Goal: Transaction & Acquisition: Book appointment/travel/reservation

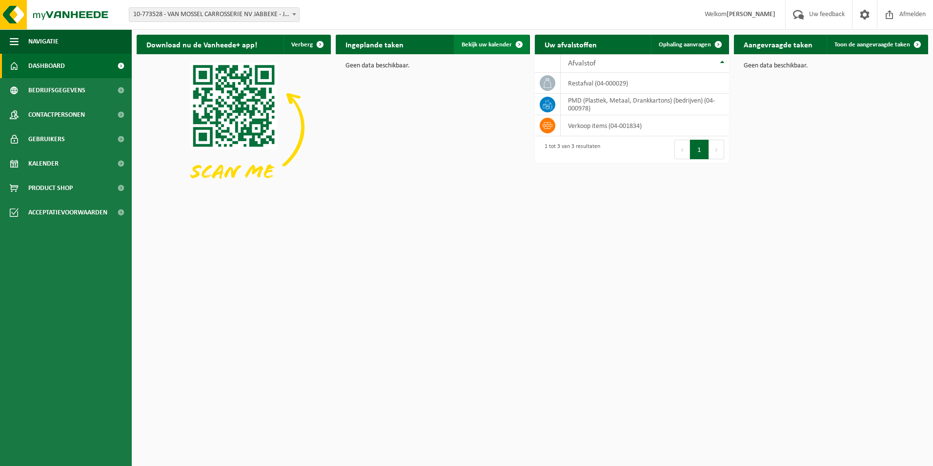
click at [501, 45] on span "Bekijk uw kalender" at bounding box center [487, 44] width 50 height 6
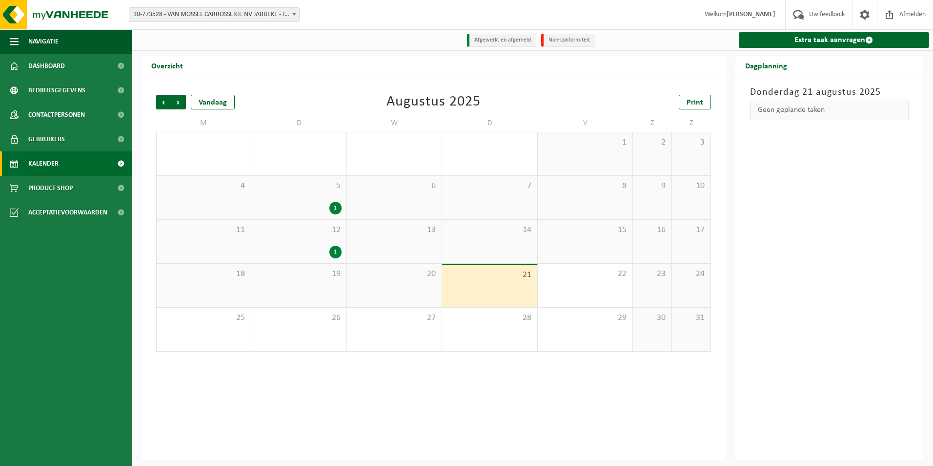
click at [281, 94] on div "Vorige Volgende Vandaag Augustus 2025 Print M D W D V Z Z 28 29 1 30 31 1 2 3 4…" at bounding box center [433, 223] width 565 height 276
click at [343, 105] on div "Vorige Volgende Vandaag Augustus 2025 Print" at bounding box center [433, 102] width 555 height 15
click at [771, 40] on link "Extra taak aanvragen" at bounding box center [834, 40] width 191 height 16
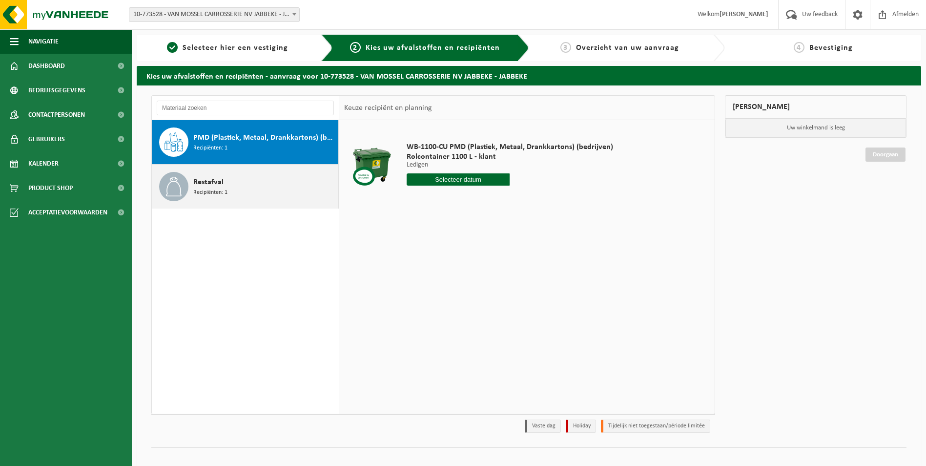
click at [238, 189] on div "Restafval Recipiënten: 1" at bounding box center [264, 186] width 142 height 29
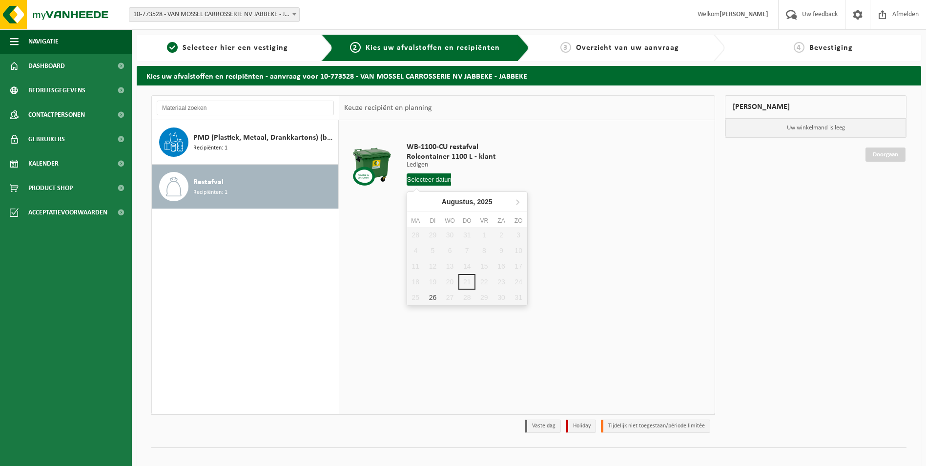
click at [431, 179] on input "text" at bounding box center [428, 179] width 45 height 12
click at [433, 295] on div "26" at bounding box center [432, 297] width 17 height 16
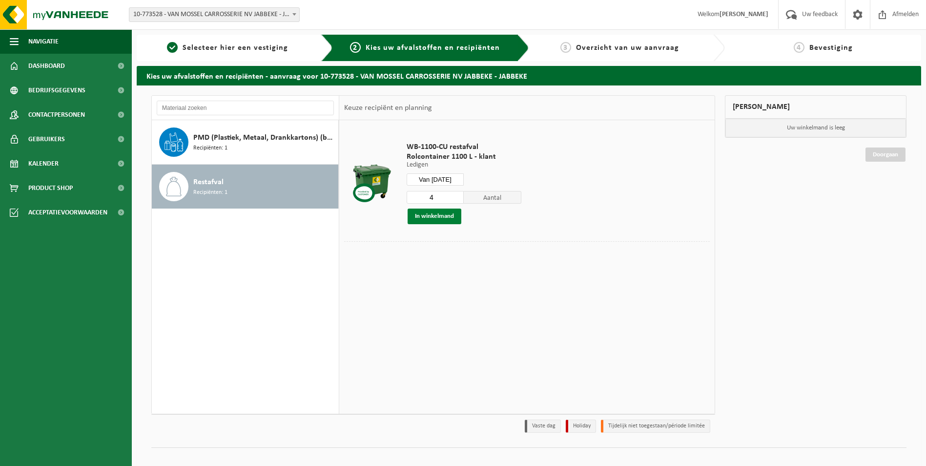
click at [454, 216] on button "In winkelmand" at bounding box center [434, 216] width 54 height 16
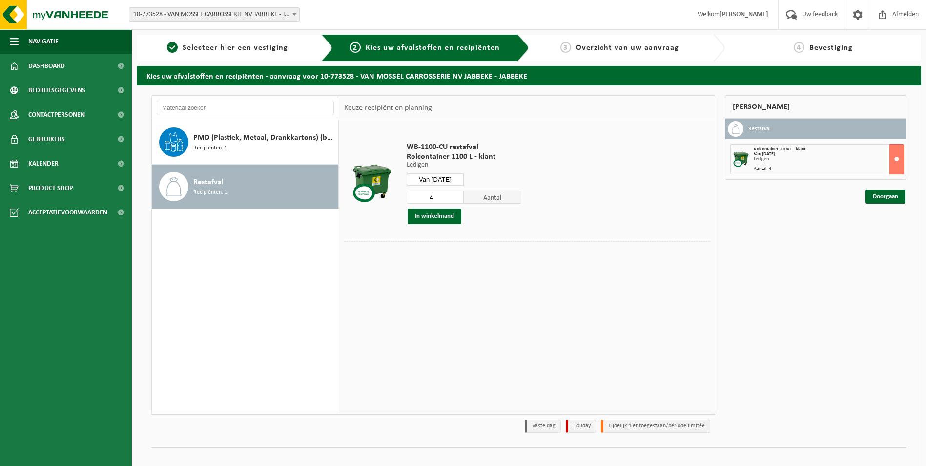
click at [447, 176] on input "Van 2025-08-26" at bounding box center [435, 179] width 58 height 12
click at [516, 201] on icon at bounding box center [517, 202] width 16 height 16
click at [433, 234] on div "2" at bounding box center [432, 235] width 17 height 16
click at [434, 218] on button "In winkelmand" at bounding box center [434, 216] width 54 height 16
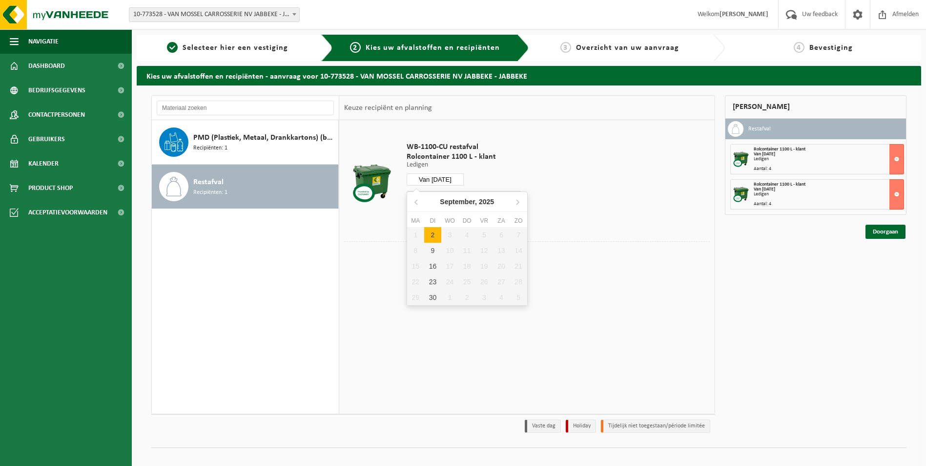
click at [450, 176] on input "Van 2025-09-02" at bounding box center [435, 179] width 58 height 12
click at [431, 250] on div "9" at bounding box center [432, 251] width 17 height 16
click at [441, 216] on button "In winkelmand" at bounding box center [434, 216] width 54 height 16
click at [446, 180] on input "Van 2025-09-09" at bounding box center [435, 179] width 58 height 12
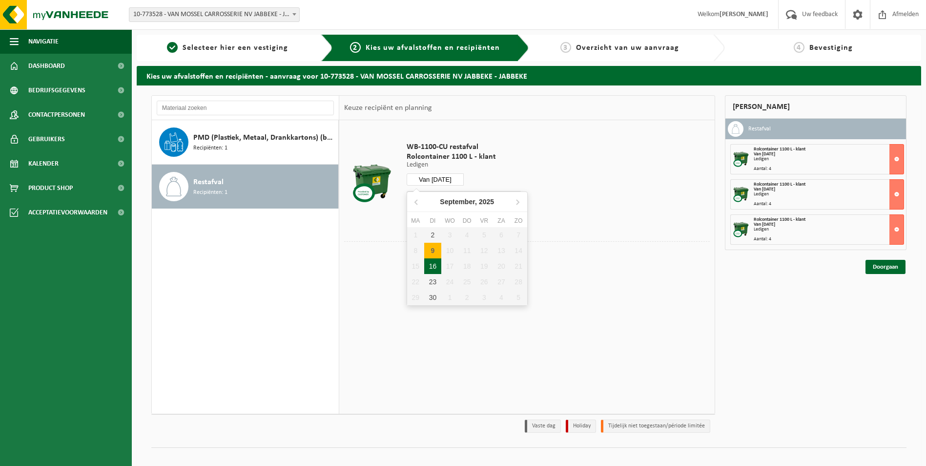
click at [431, 264] on div "16" at bounding box center [432, 266] width 17 height 16
click at [440, 215] on button "In winkelmand" at bounding box center [434, 216] width 54 height 16
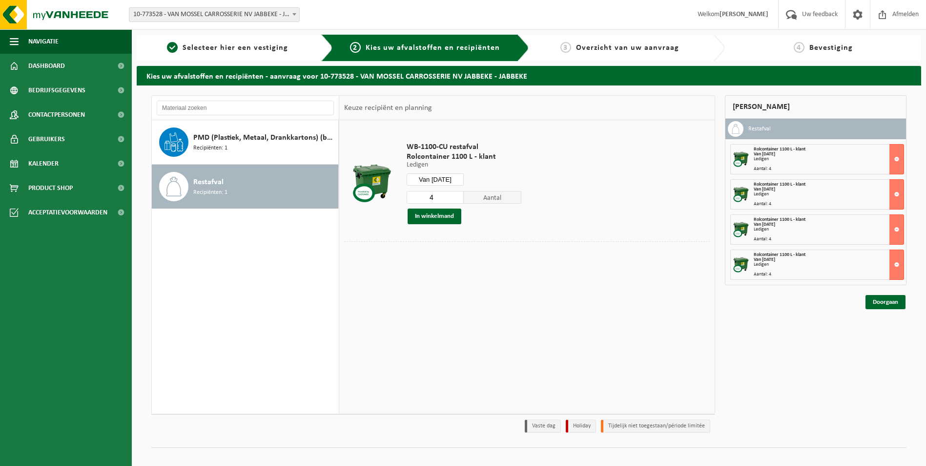
click at [447, 178] on input "Van 2025-09-16" at bounding box center [435, 179] width 58 height 12
click at [434, 283] on div "23" at bounding box center [432, 282] width 17 height 16
click at [436, 214] on button "In winkelmand" at bounding box center [434, 216] width 54 height 16
click at [439, 180] on input "Van 2025-09-23" at bounding box center [435, 179] width 58 height 12
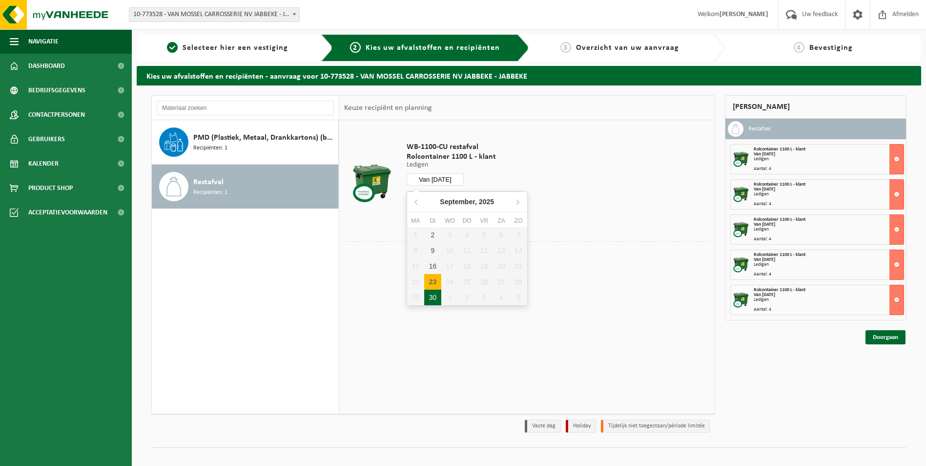
click at [429, 297] on div "30" at bounding box center [432, 297] width 17 height 16
click at [441, 218] on button "In winkelmand" at bounding box center [434, 216] width 54 height 16
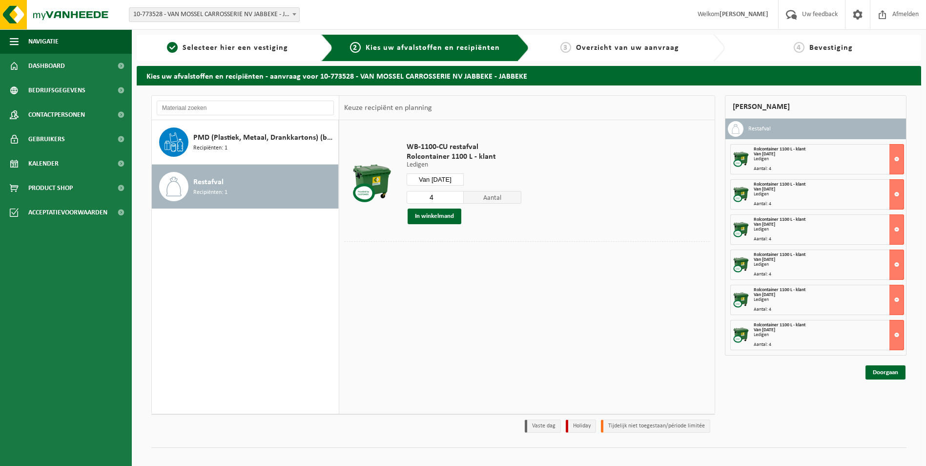
click at [445, 181] on input "Van 2025-09-30" at bounding box center [435, 179] width 58 height 12
click at [519, 205] on icon at bounding box center [517, 202] width 16 height 16
click at [433, 252] on div "7" at bounding box center [432, 251] width 17 height 16
click at [435, 218] on button "In winkelmand" at bounding box center [434, 216] width 54 height 16
click at [446, 179] on input "Van 2025-10-07" at bounding box center [435, 179] width 58 height 12
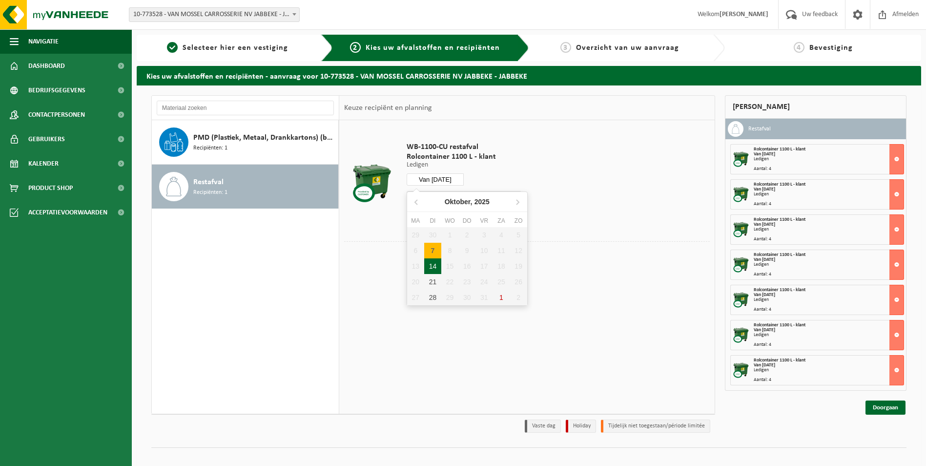
click at [437, 268] on div "14" at bounding box center [432, 266] width 17 height 16
click at [437, 216] on button "In winkelmand" at bounding box center [434, 216] width 54 height 16
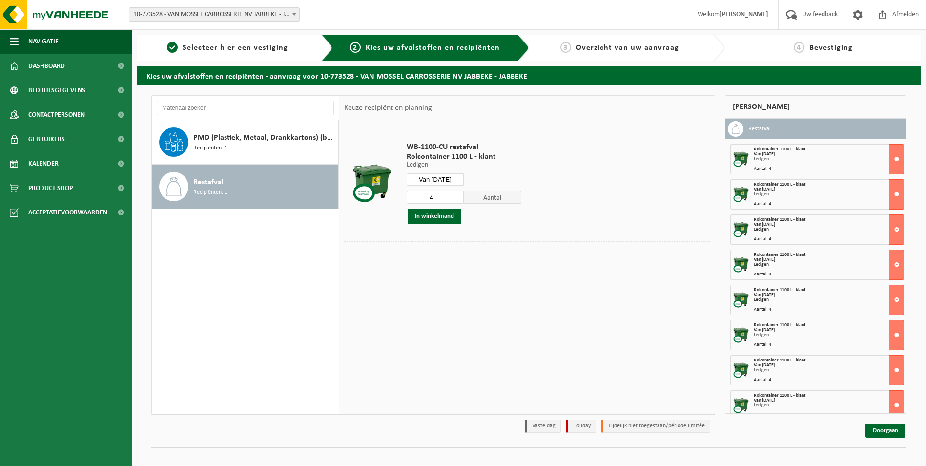
click at [451, 180] on input "Van 2025-10-14" at bounding box center [435, 179] width 58 height 12
click at [431, 279] on div "21" at bounding box center [432, 282] width 17 height 16
click at [416, 216] on button "In winkelmand" at bounding box center [434, 216] width 54 height 16
click at [444, 178] on input "Van 2025-10-21" at bounding box center [435, 179] width 58 height 12
click at [435, 295] on div "28" at bounding box center [432, 297] width 17 height 16
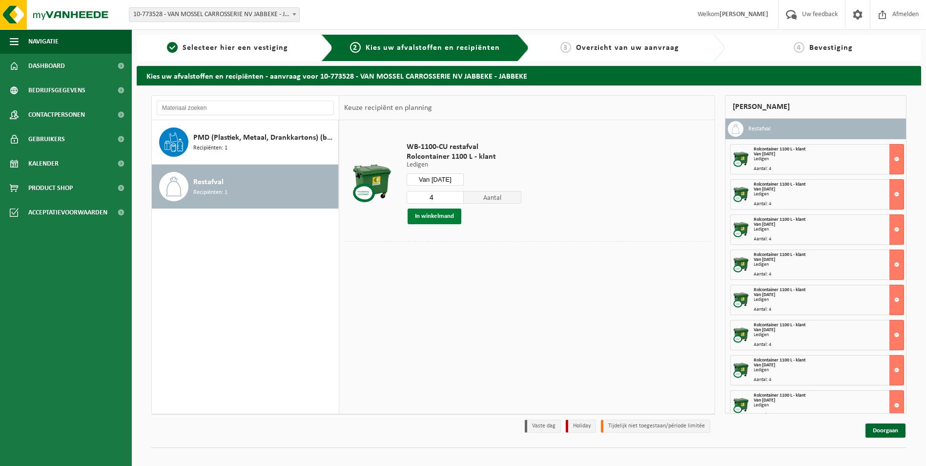
click at [446, 216] on button "In winkelmand" at bounding box center [434, 216] width 54 height 16
click at [448, 181] on input "Van 2025-10-28" at bounding box center [435, 179] width 58 height 12
click at [516, 206] on icon at bounding box center [517, 202] width 16 height 16
click at [433, 249] on div "4" at bounding box center [432, 251] width 17 height 16
type input "Van 2025-11-04"
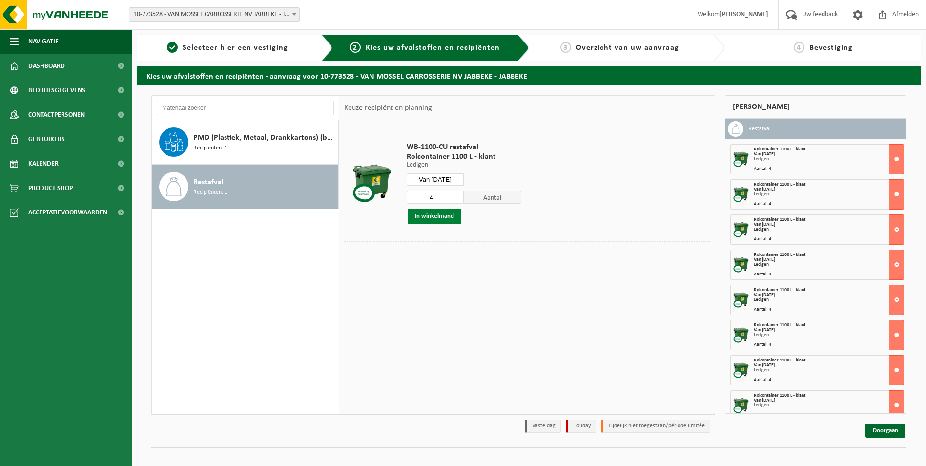
click at [430, 217] on button "In winkelmand" at bounding box center [434, 216] width 54 height 16
click at [884, 429] on link "Doorgaan" at bounding box center [885, 430] width 40 height 14
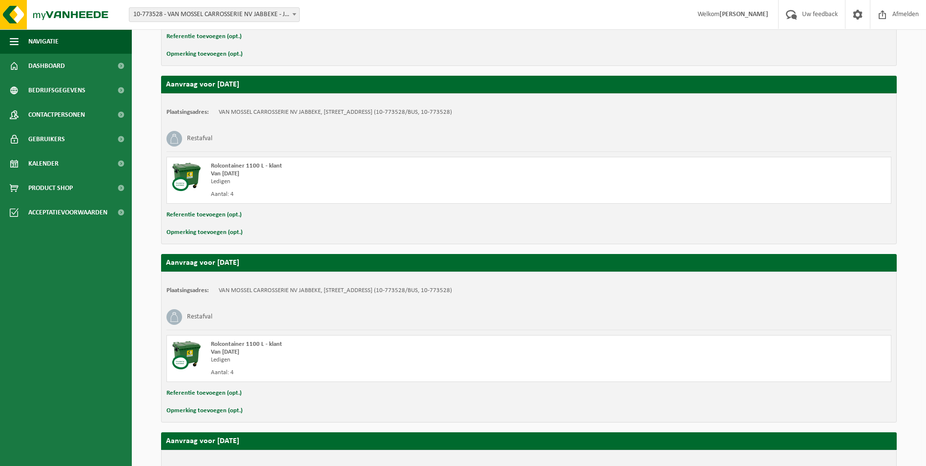
scroll to position [1734, 0]
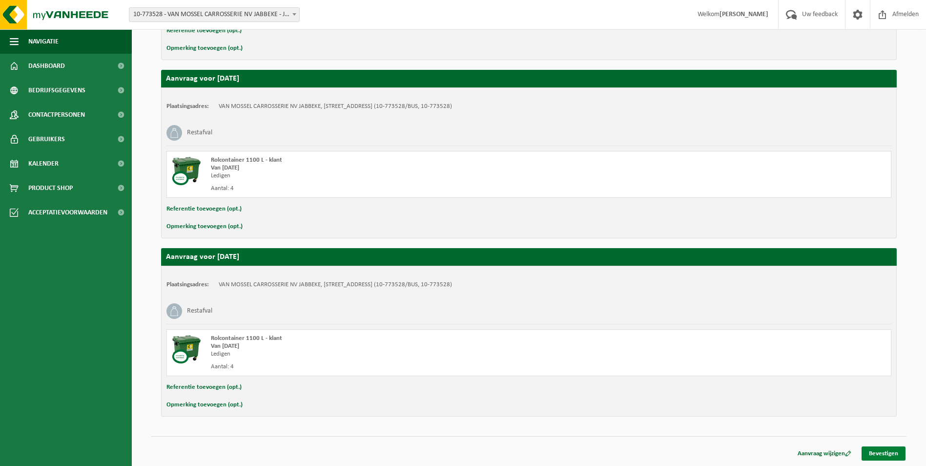
click at [880, 460] on link "Bevestigen" at bounding box center [883, 453] width 44 height 14
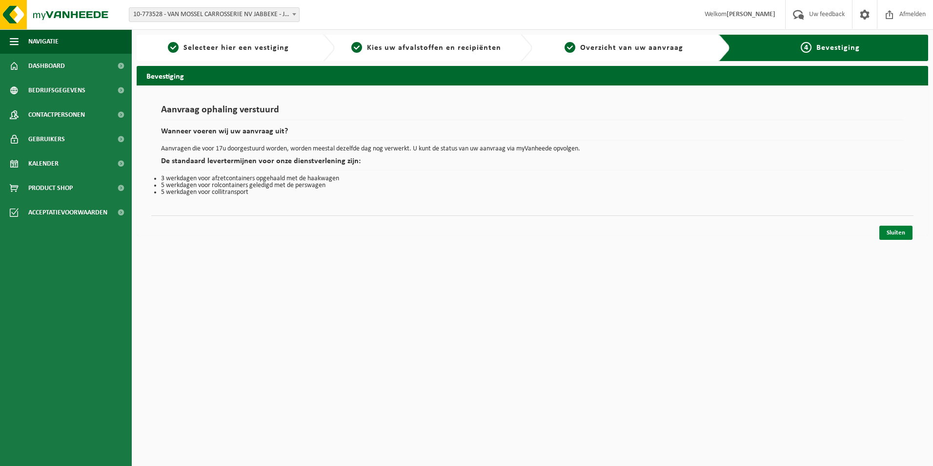
click at [893, 231] on link "Sluiten" at bounding box center [895, 232] width 33 height 14
